Goal: Task Accomplishment & Management: Use online tool/utility

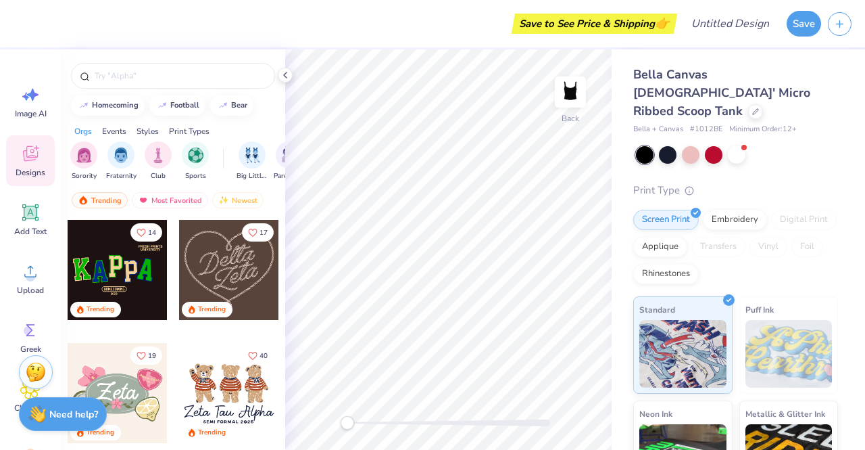
scroll to position [813, 0]
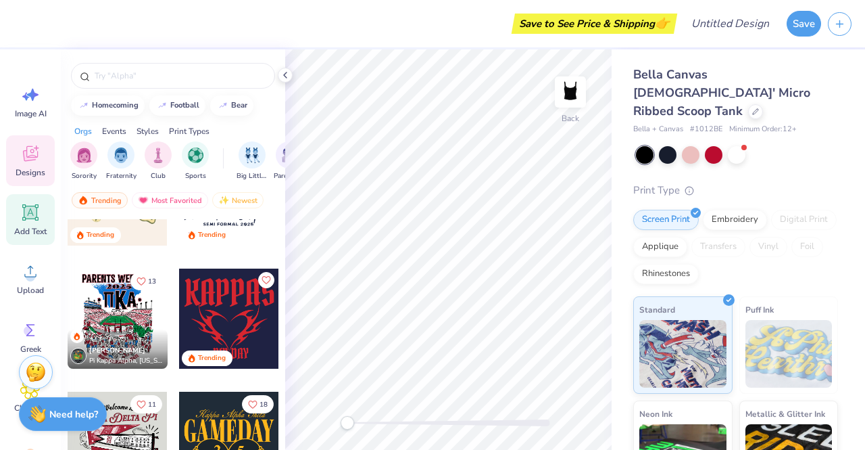
click at [27, 220] on icon at bounding box center [30, 212] width 20 height 20
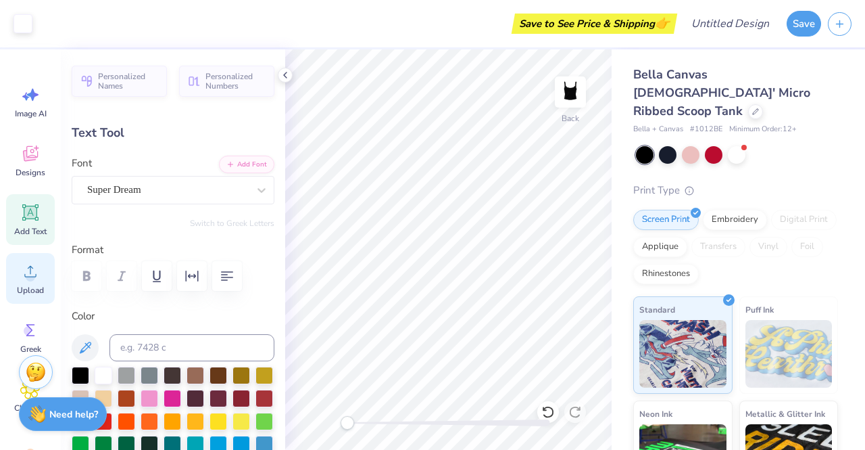
click at [34, 271] on icon at bounding box center [30, 271] width 20 height 20
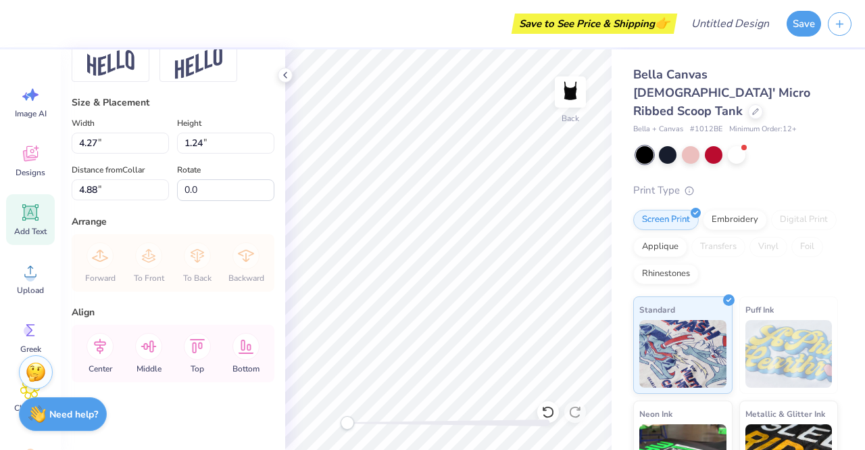
scroll to position [688, 0]
click at [24, 275] on icon at bounding box center [30, 271] width 20 height 20
click at [25, 282] on div "Upload" at bounding box center [30, 278] width 49 height 51
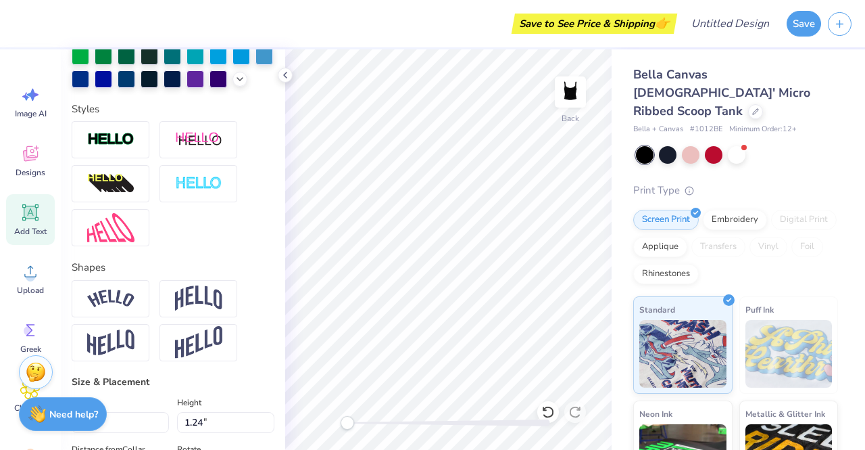
scroll to position [517, 0]
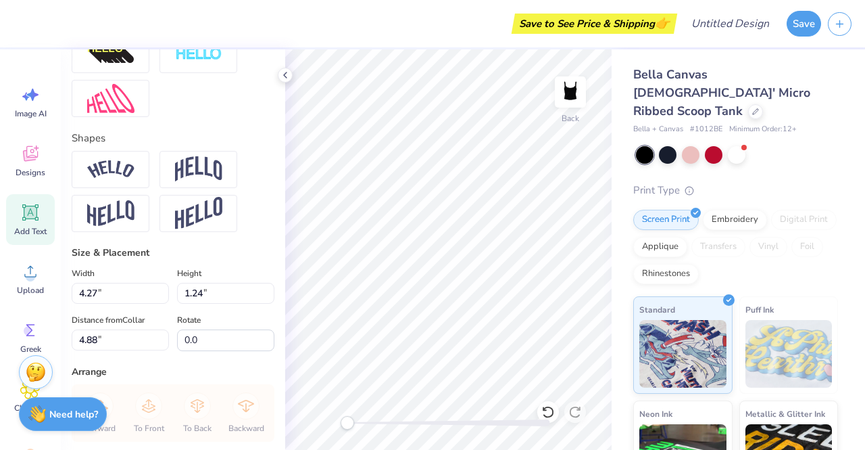
click at [4, 293] on div "Image AI Designs Add Text Upload Greek Clipart & logos Decorate" at bounding box center [30, 249] width 61 height 400
click at [28, 285] on span "Upload" at bounding box center [30, 290] width 27 height 11
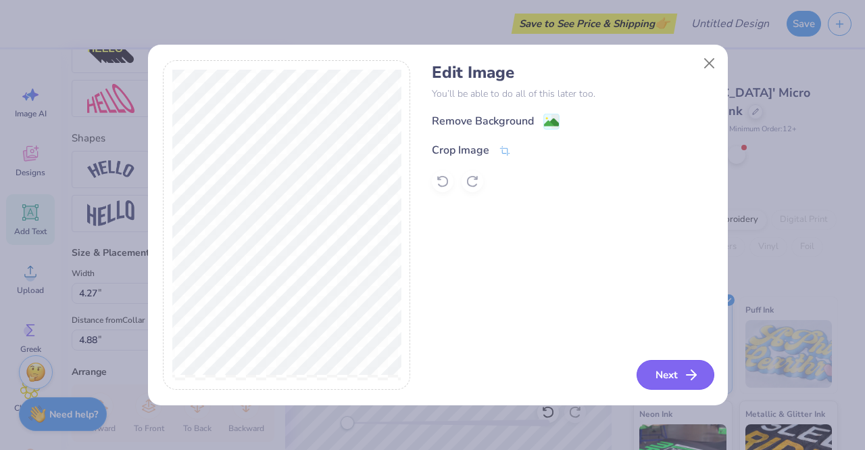
click at [667, 378] on button "Next" at bounding box center [676, 375] width 78 height 30
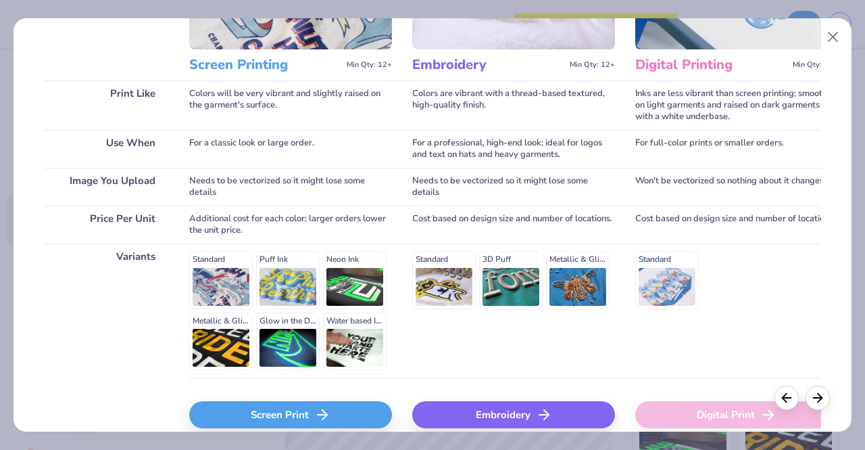
scroll to position [157, 0]
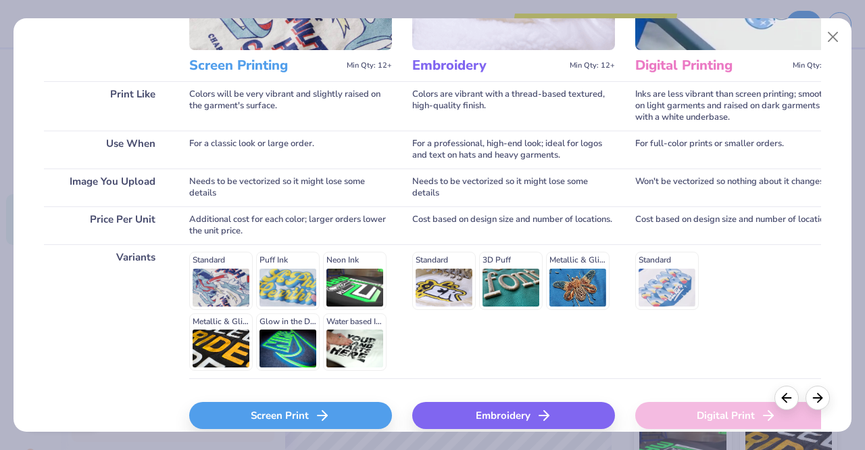
click at [306, 416] on div "Screen Print" at bounding box center [290, 415] width 203 height 27
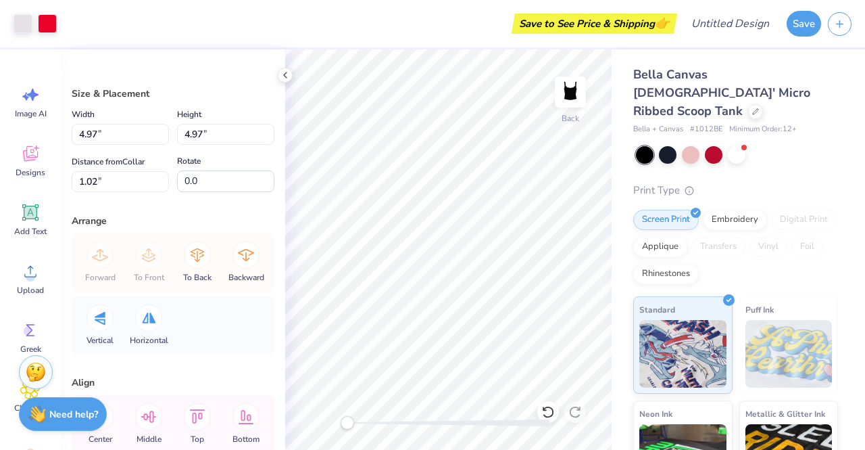
type input "4.97"
click at [736, 145] on div at bounding box center [737, 154] width 18 height 18
type input "2.20"
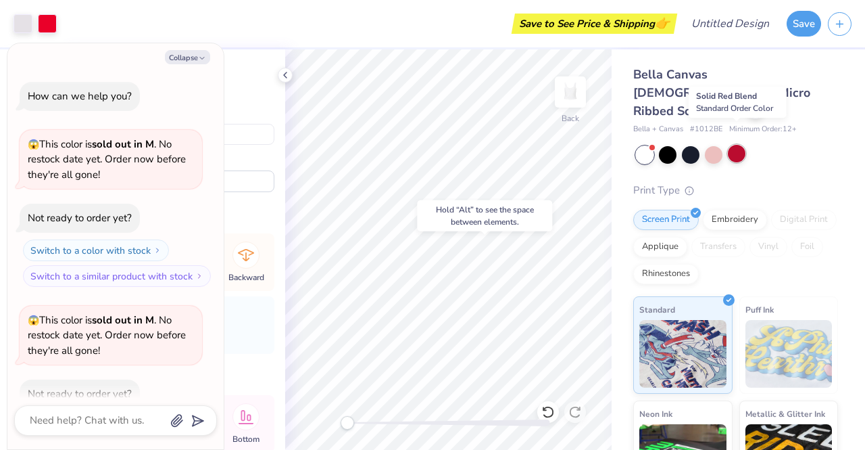
scroll to position [74, 0]
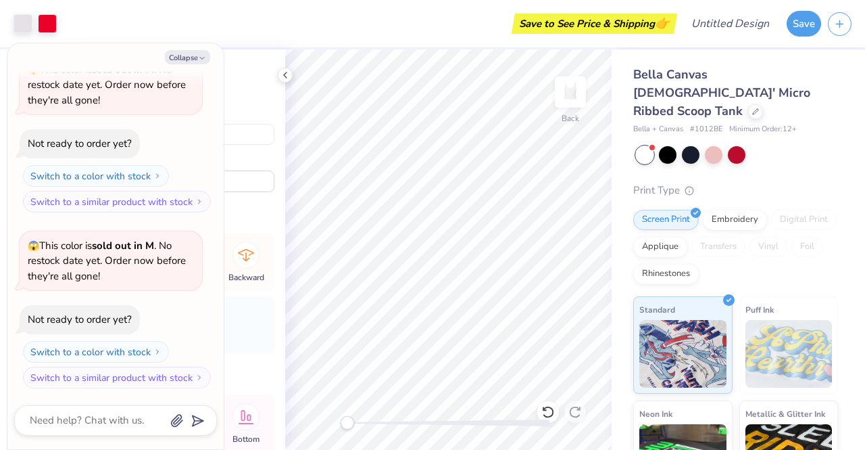
type textarea "x"
